Goal: Task Accomplishment & Management: Use online tool/utility

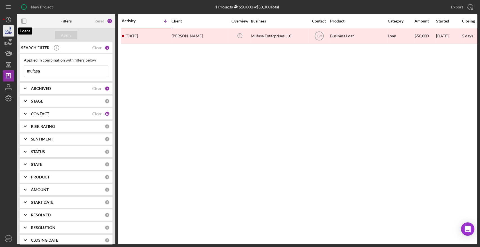
click at [9, 33] on icon "button" at bounding box center [8, 31] width 14 height 14
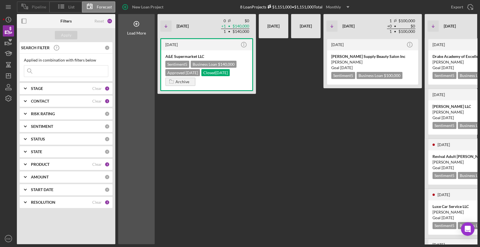
click at [41, 6] on span "Pipeline" at bounding box center [39, 7] width 14 height 5
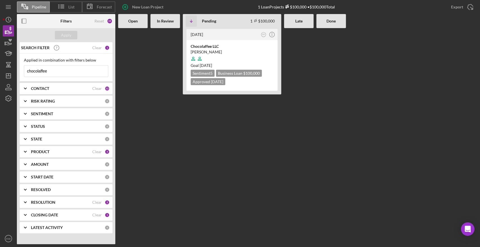
drag, startPoint x: 64, startPoint y: 70, endPoint x: 0, endPoint y: 73, distance: 64.5
click at [0, 74] on div "Pipeline List Forecast New Loan Project 1 Loan Projects $100,000 • $100,000 Tot…" at bounding box center [240, 123] width 480 height 247
click at [62, 37] on div "Apply" at bounding box center [66, 35] width 10 height 8
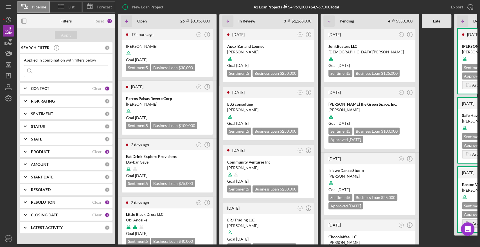
click at [65, 89] on div "CONTACT" at bounding box center [61, 88] width 61 height 5
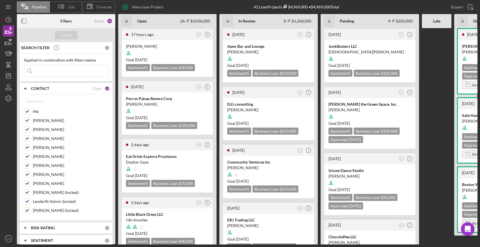
click at [105, 88] on div "12" at bounding box center [107, 88] width 5 height 5
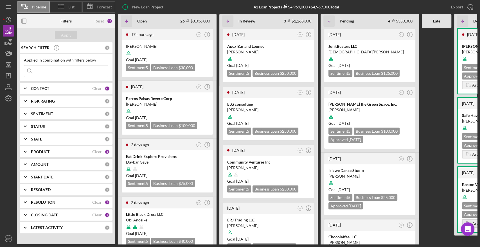
click at [46, 88] on b "CONTACT" at bounding box center [40, 88] width 18 height 5
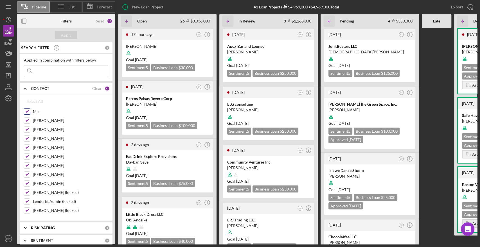
click at [29, 110] on input "Me" at bounding box center [27, 112] width 6 height 6
click at [29, 109] on input "Me" at bounding box center [27, 112] width 6 height 6
click at [97, 88] on div "Clear" at bounding box center [97, 88] width 10 height 5
checkbox input "false"
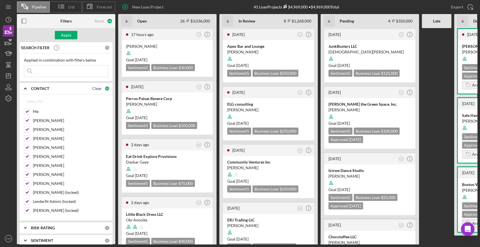
checkbox input "false"
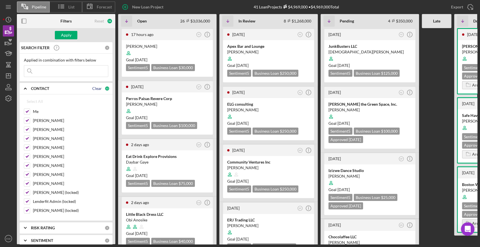
checkbox input "false"
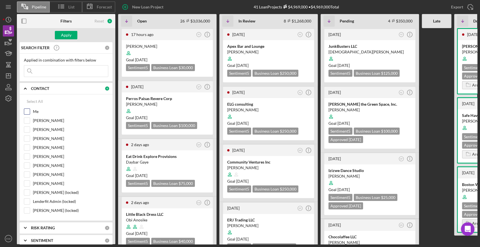
click at [28, 111] on input "Me" at bounding box center [27, 112] width 6 height 6
checkbox input "true"
click at [68, 35] on div "Apply" at bounding box center [66, 35] width 10 height 8
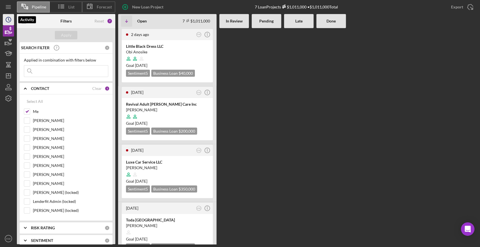
click at [6, 15] on icon "Icon/History" at bounding box center [8, 20] width 14 height 14
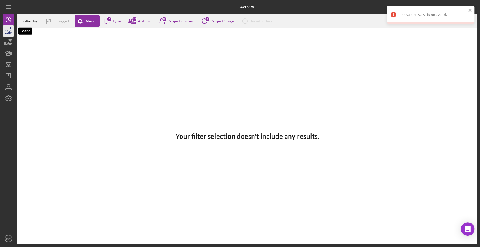
click at [12, 31] on icon "button" at bounding box center [8, 31] width 14 height 14
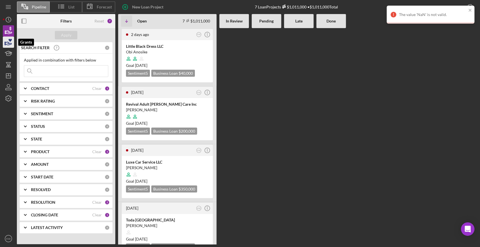
click at [6, 42] on polygon "button" at bounding box center [5, 43] width 1 height 3
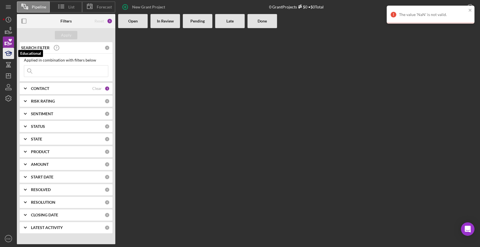
click at [3, 58] on icon "button" at bounding box center [8, 53] width 14 height 14
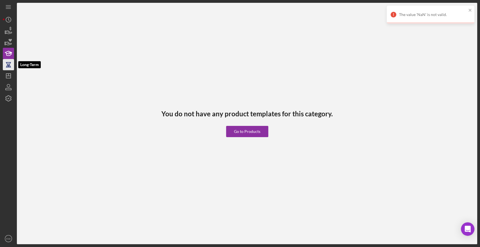
click at [4, 67] on icon "button" at bounding box center [8, 65] width 14 height 14
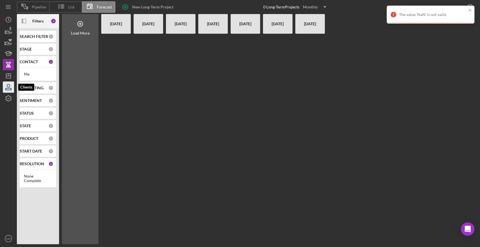
click at [7, 87] on icon "button" at bounding box center [8, 85] width 3 height 3
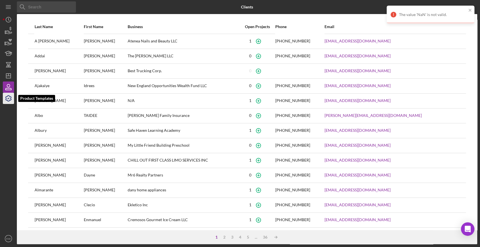
click at [9, 103] on icon "button" at bounding box center [8, 98] width 14 height 14
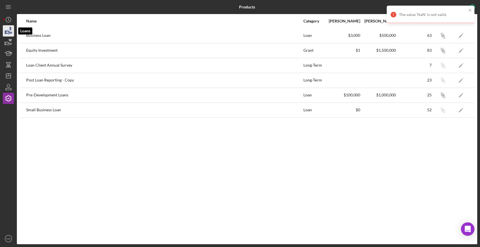
click at [6, 30] on icon "button" at bounding box center [8, 31] width 14 height 14
